Goal: Contribute content

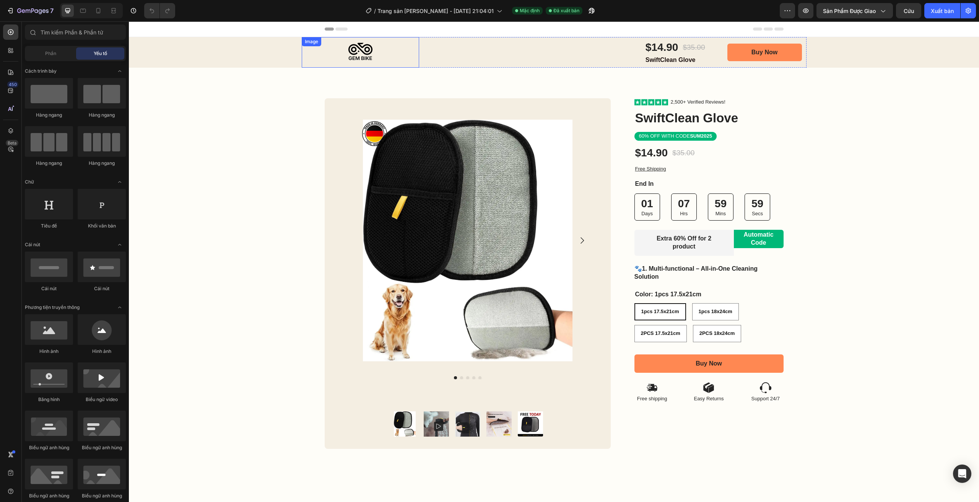
click at [360, 50] on img at bounding box center [360, 52] width 117 height 31
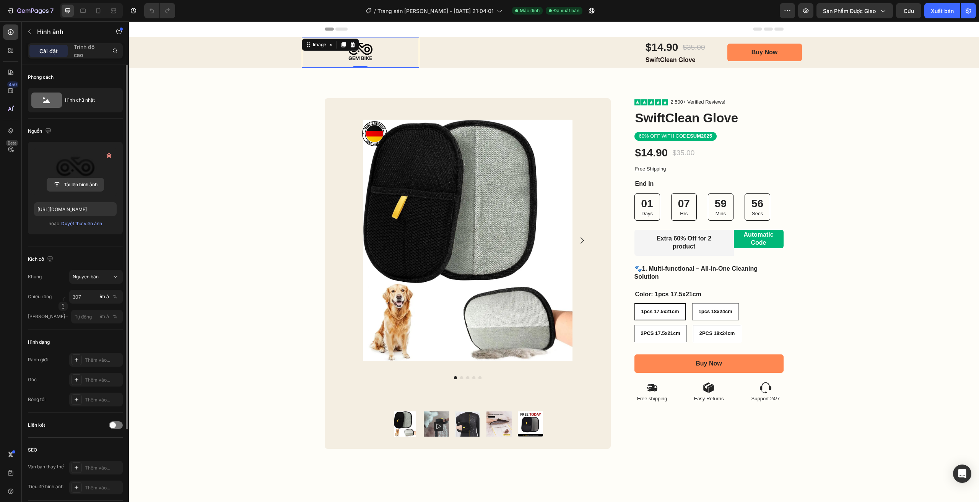
click at [88, 190] on input "file" at bounding box center [75, 184] width 57 height 13
type input "[URL][DOMAIN_NAME]"
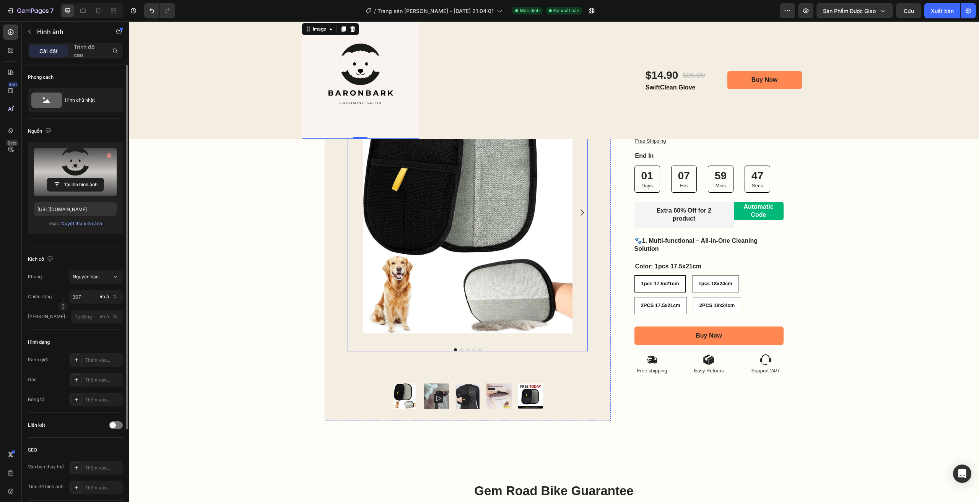
scroll to position [38, 0]
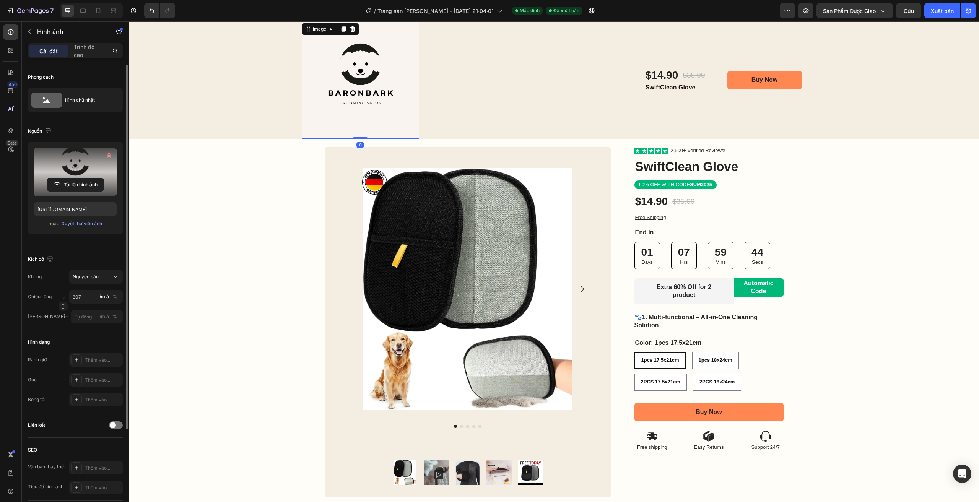
drag, startPoint x: 358, startPoint y: 138, endPoint x: 360, endPoint y: 128, distance: 10.4
click at [360, 128] on div "Image 0" at bounding box center [360, 79] width 117 height 117
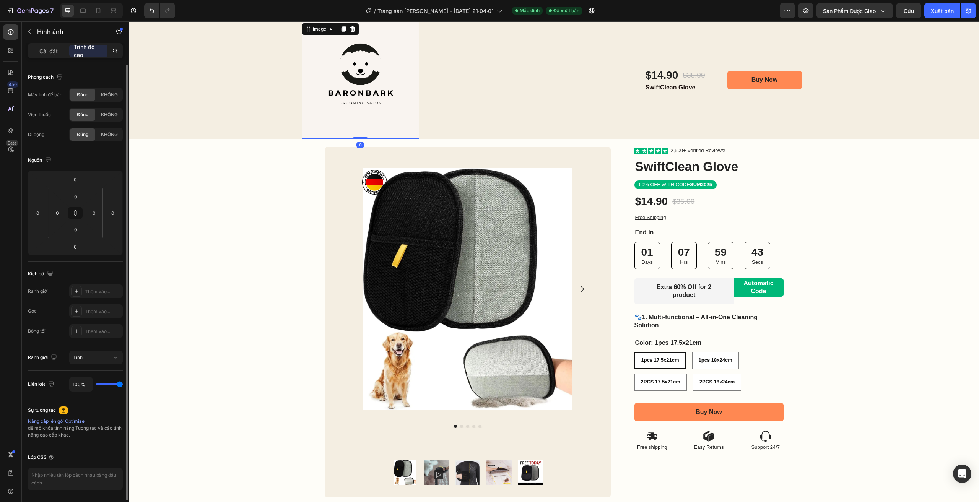
click at [361, 89] on img at bounding box center [360, 79] width 117 height 117
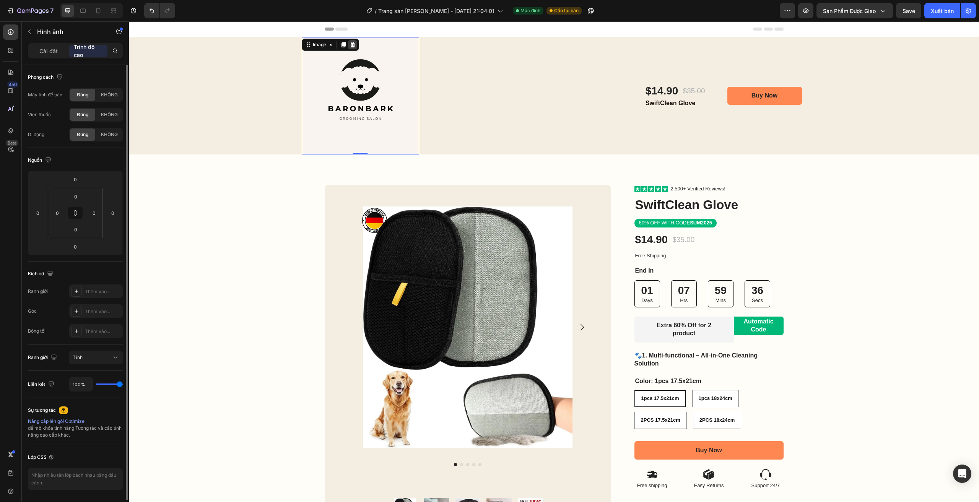
click at [350, 46] on icon at bounding box center [353, 45] width 6 height 6
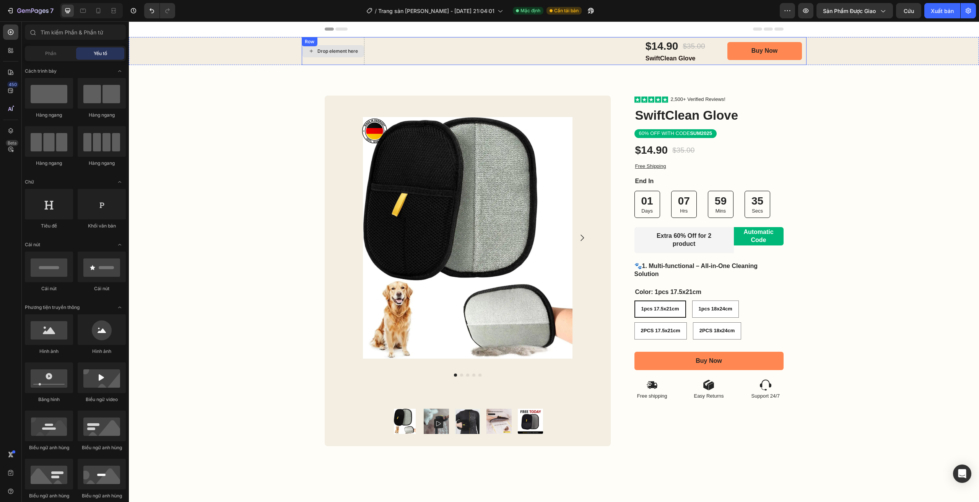
click at [342, 53] on div "Drop element here" at bounding box center [337, 51] width 41 height 6
click at [343, 43] on div "Drop element here $14.90 Product Price Product Price $35.00 Product Price Produ…" at bounding box center [554, 51] width 505 height 28
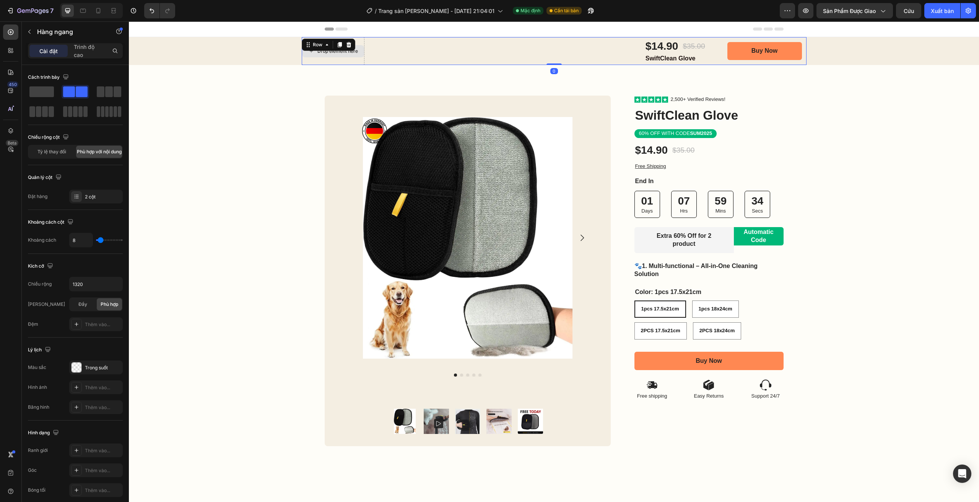
click at [355, 60] on div "Drop element here" at bounding box center [333, 51] width 63 height 28
click at [349, 48] on div at bounding box center [348, 44] width 9 height 9
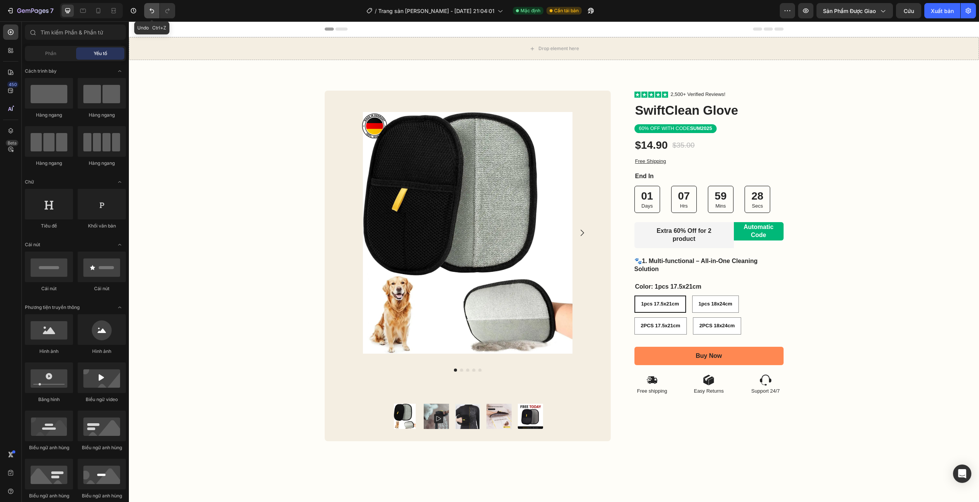
click at [151, 14] on icon "Hoàn tác/Làm lại" at bounding box center [152, 11] width 8 height 8
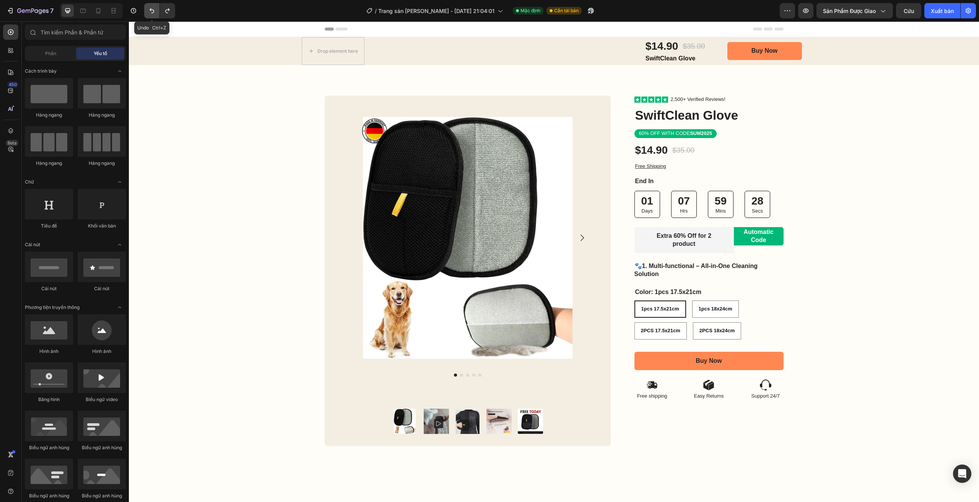
click at [151, 14] on icon "Hoàn tác/Làm lại" at bounding box center [152, 11] width 8 height 8
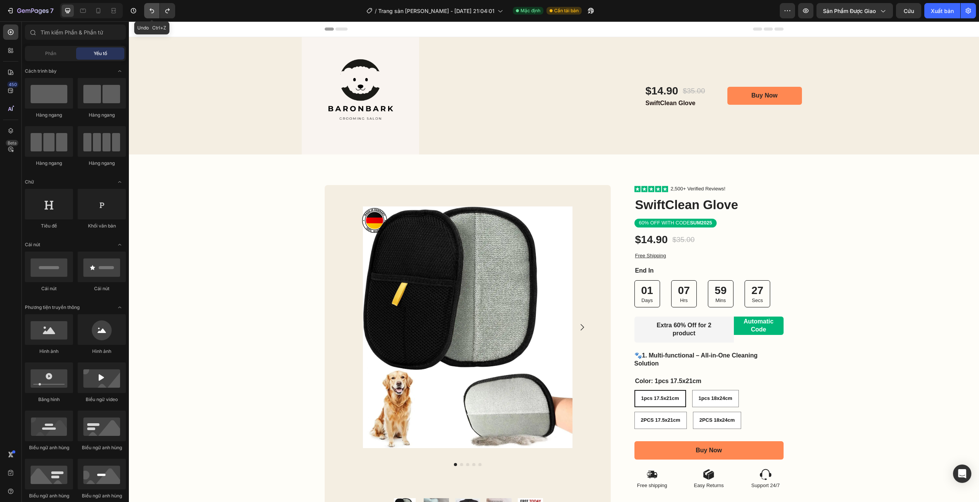
click at [151, 14] on icon "Hoàn tác/Làm lại" at bounding box center [152, 11] width 8 height 8
click at [153, 12] on icon "Hoàn tác/Làm lại" at bounding box center [152, 11] width 8 height 8
click at [150, 12] on icon "Hoàn tác/Làm lại" at bounding box center [152, 11] width 8 height 8
click at [159, 7] on button "Hoàn tác/Làm lại" at bounding box center [151, 10] width 15 height 15
click at [152, 9] on icon "Hoàn tác/Làm lại" at bounding box center [152, 11] width 8 height 8
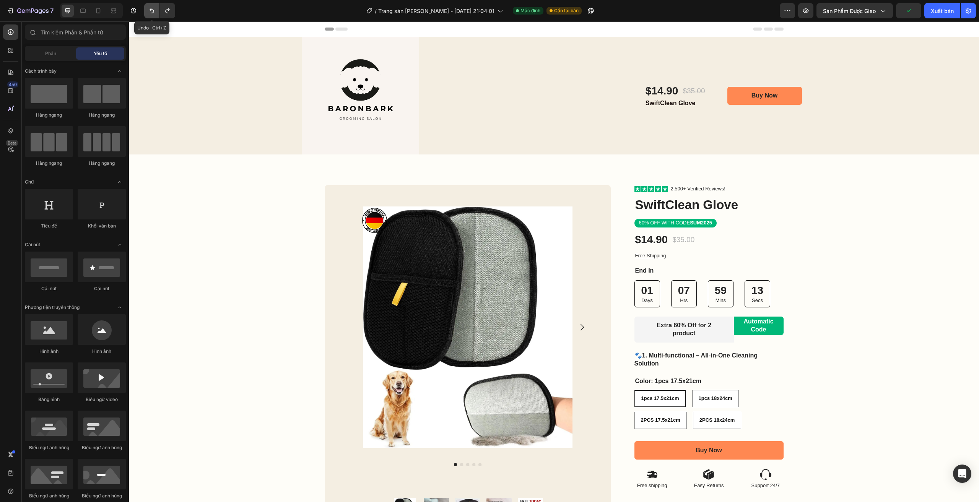
click at [145, 11] on button "Hoàn tác/Làm lại" at bounding box center [151, 10] width 15 height 15
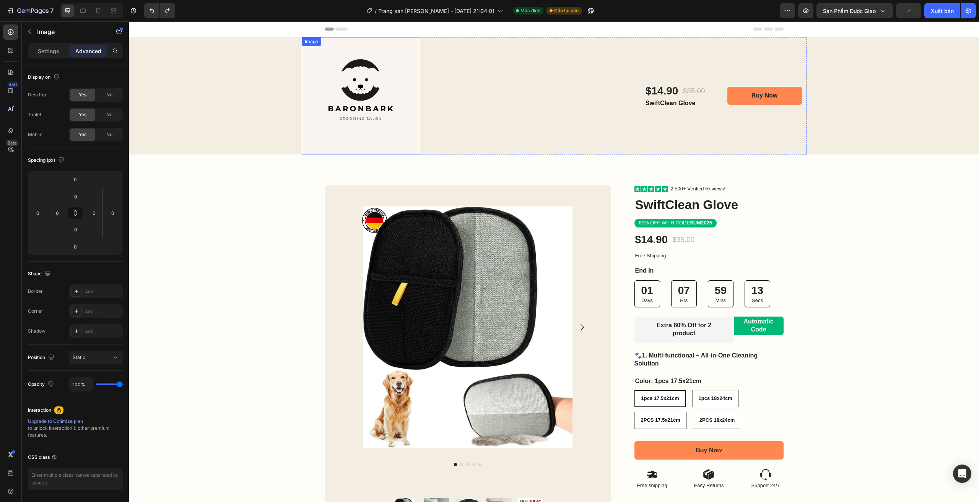
click at [375, 59] on img at bounding box center [360, 95] width 117 height 117
click at [350, 46] on icon at bounding box center [352, 44] width 5 height 5
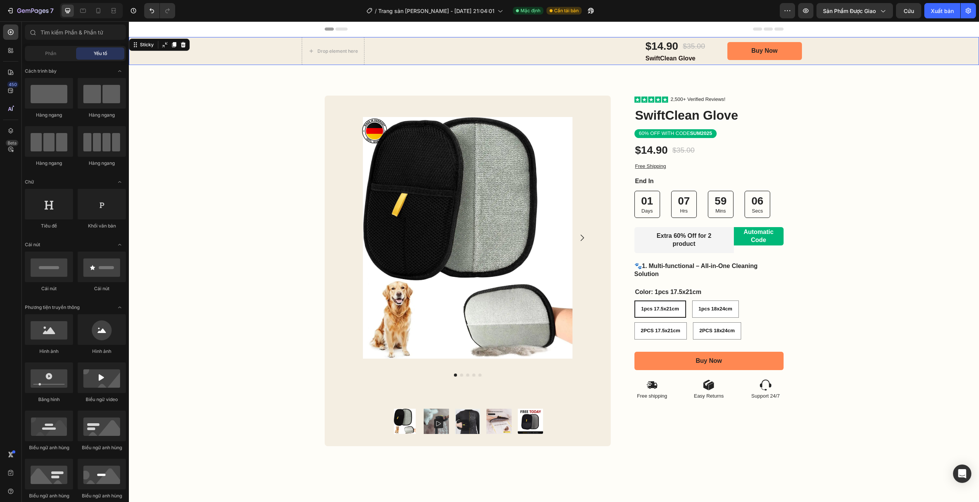
click at [241, 46] on div "Drop element here $14.90 Product Price Product Price $35.00 Product Price Produ…" at bounding box center [554, 51] width 850 height 28
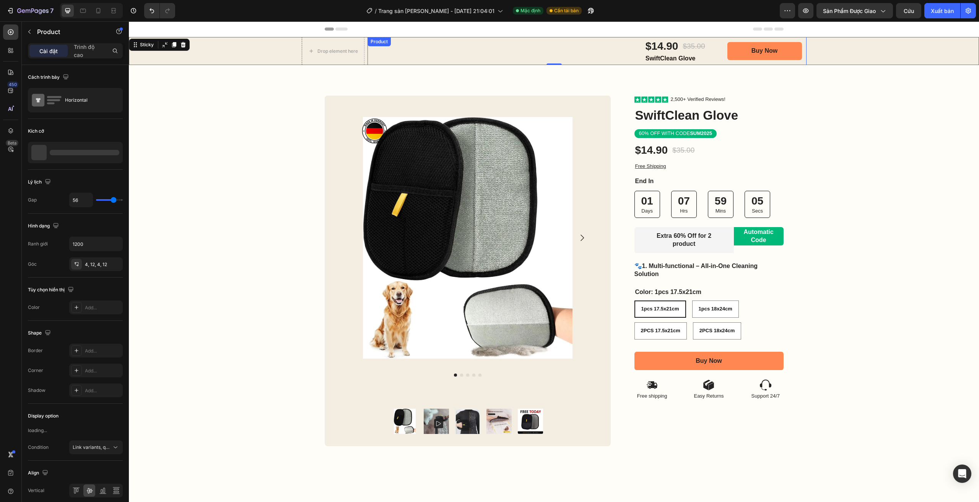
click at [439, 49] on div "$14.90 Product Price Product Price $35.00 Product Price Product Price Row Swift…" at bounding box center [587, 51] width 439 height 28
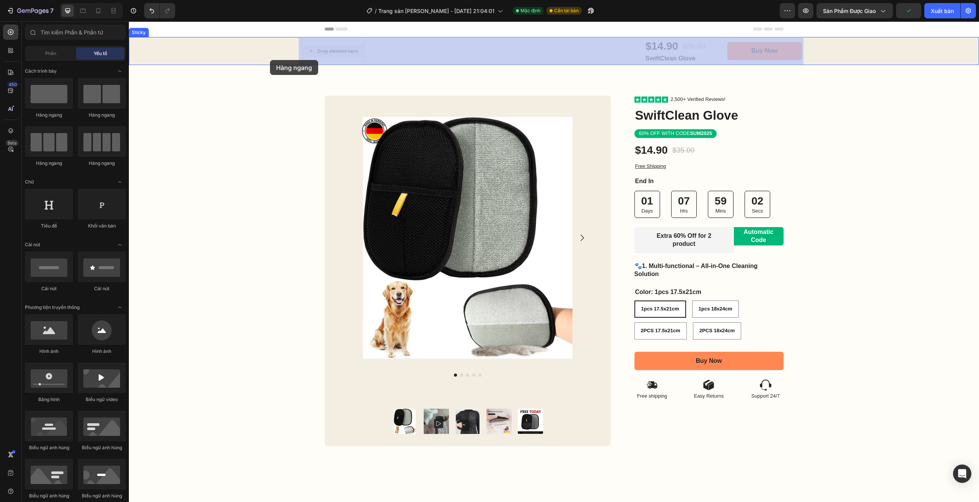
drag, startPoint x: 340, startPoint y: 55, endPoint x: 271, endPoint y: 60, distance: 69.0
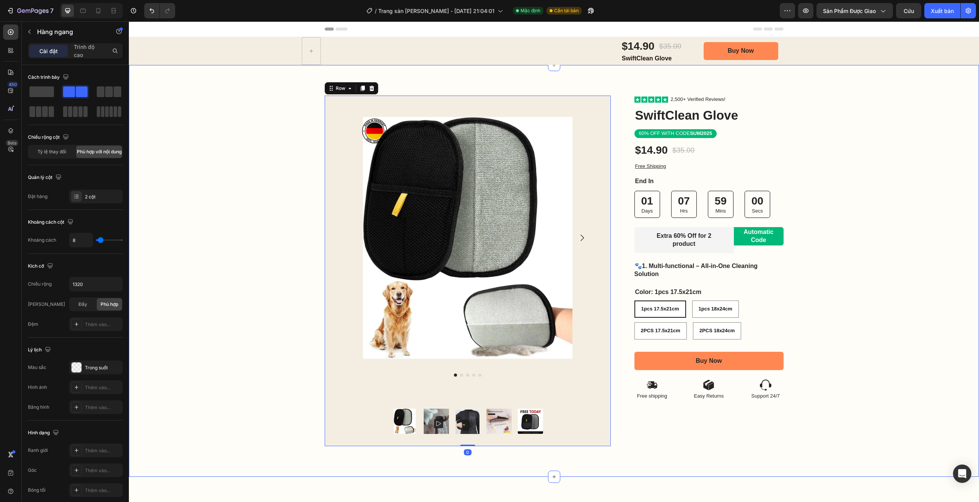
click at [321, 100] on div "Image Row Product Images Product Images Image Row 0 Row Icon Icon Icon Icon Ico…" at bounding box center [554, 271] width 850 height 351
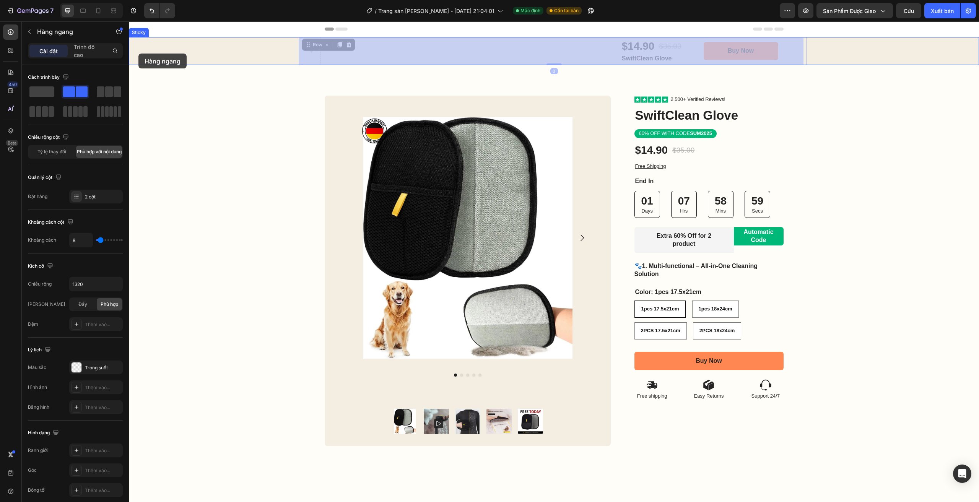
drag, startPoint x: 311, startPoint y: 58, endPoint x: 138, endPoint y: 54, distance: 172.9
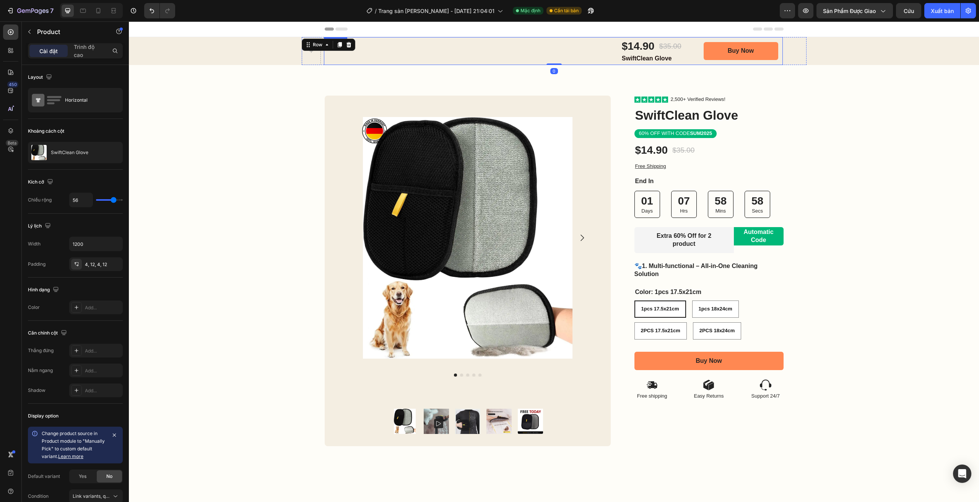
click at [397, 57] on div "$14.90 Product Price Product Price $35.00 Product Price Product Price Row Swift…" at bounding box center [553, 51] width 459 height 28
click at [311, 55] on div at bounding box center [311, 51] width 18 height 12
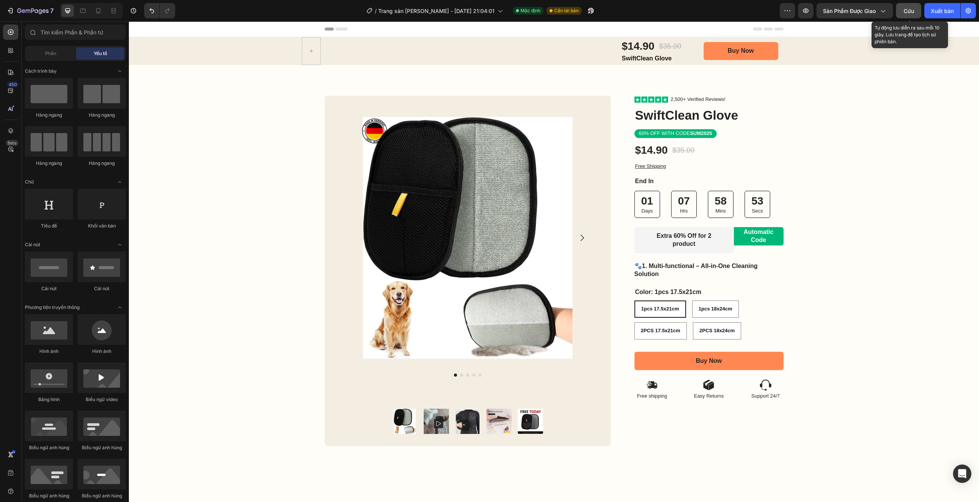
click at [911, 12] on font "Cứu" at bounding box center [909, 11] width 10 height 7
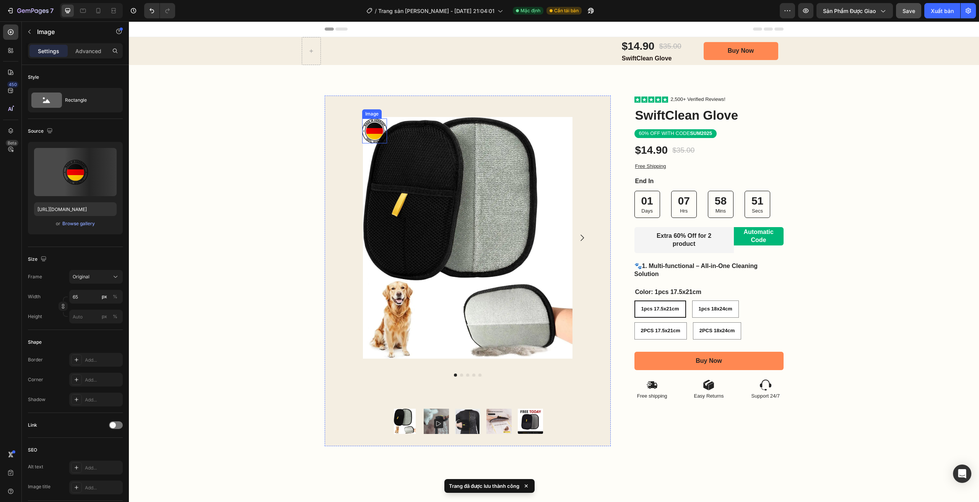
click at [369, 137] on img at bounding box center [374, 131] width 25 height 25
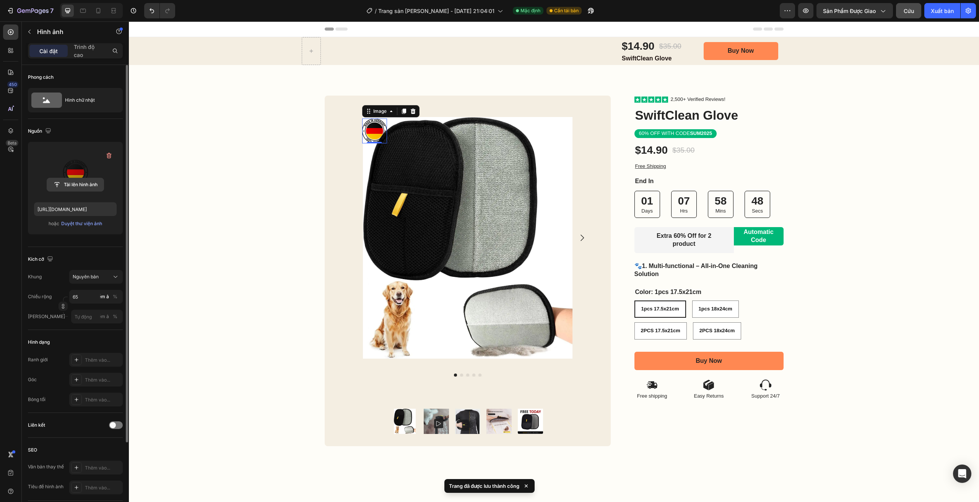
click at [94, 182] on input "file" at bounding box center [75, 184] width 57 height 13
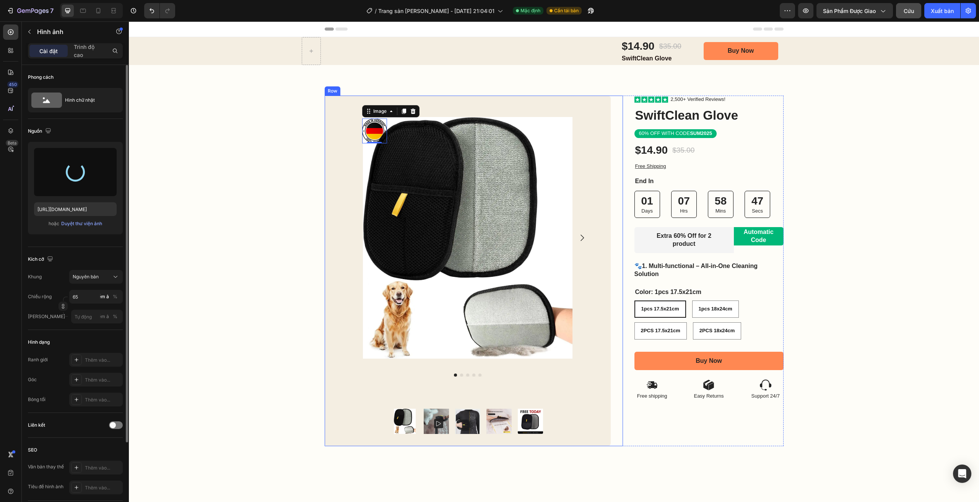
type input "[URL][DOMAIN_NAME]"
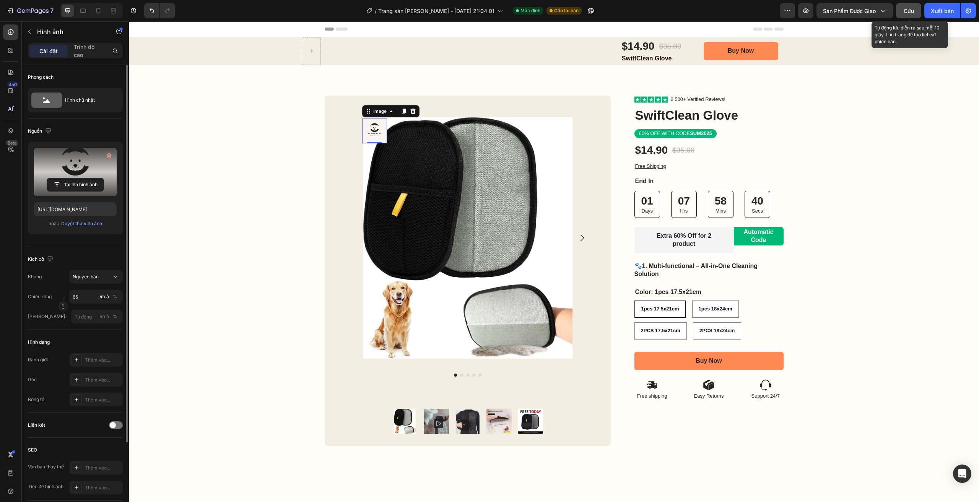
click at [909, 14] on div "Cứu" at bounding box center [909, 11] width 10 height 8
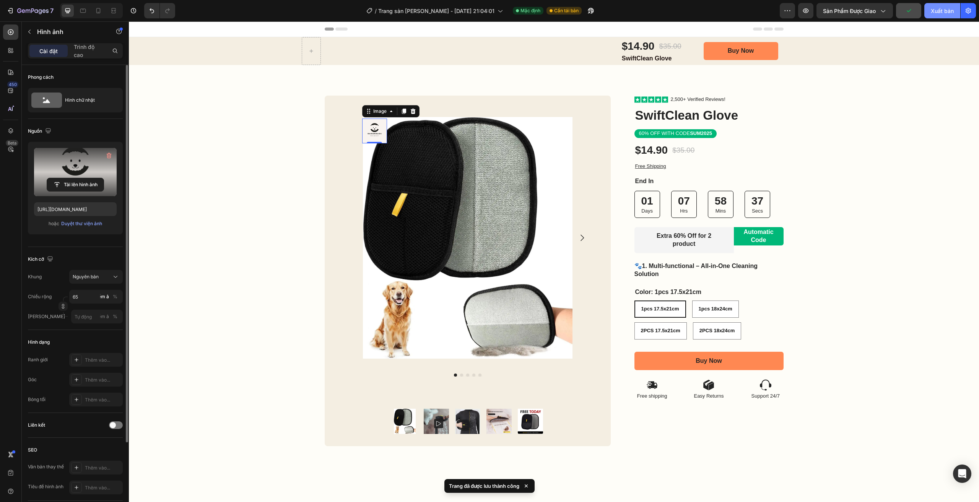
click at [933, 14] on font "Xuất bản" at bounding box center [942, 11] width 23 height 7
